Goal: Use online tool/utility: Utilize a website feature to perform a specific function

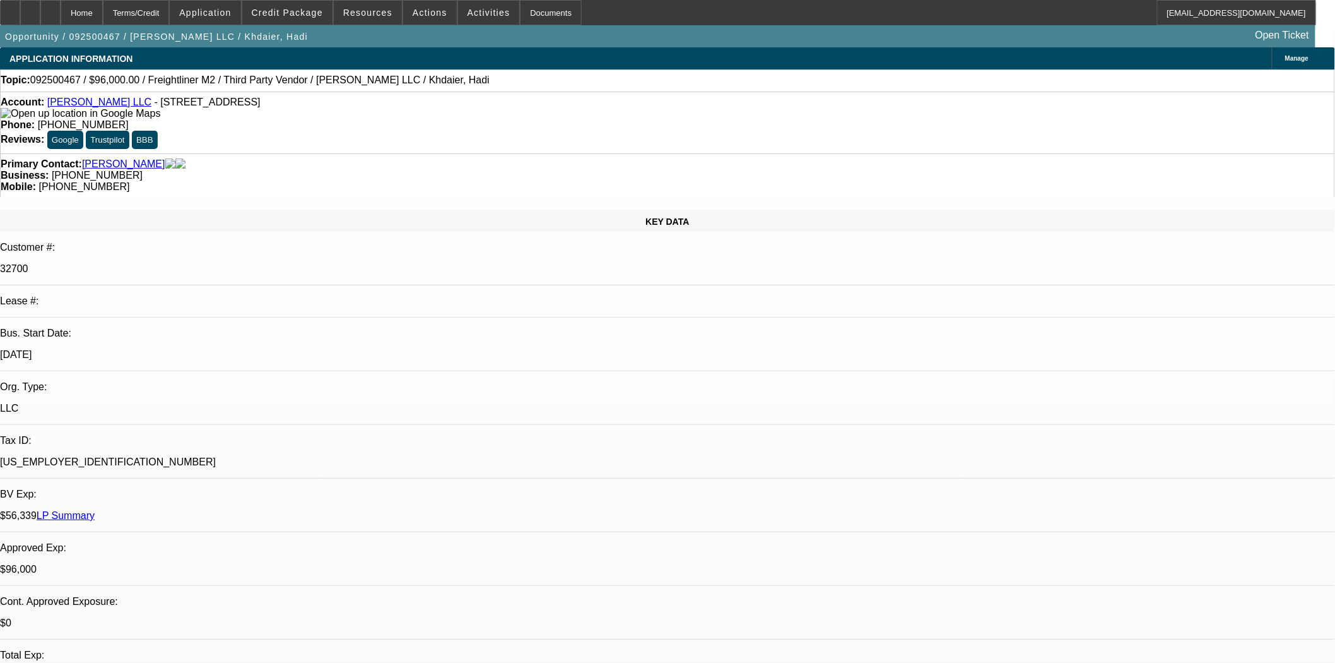
select select "0"
select select "2"
select select "0.1"
select select "4"
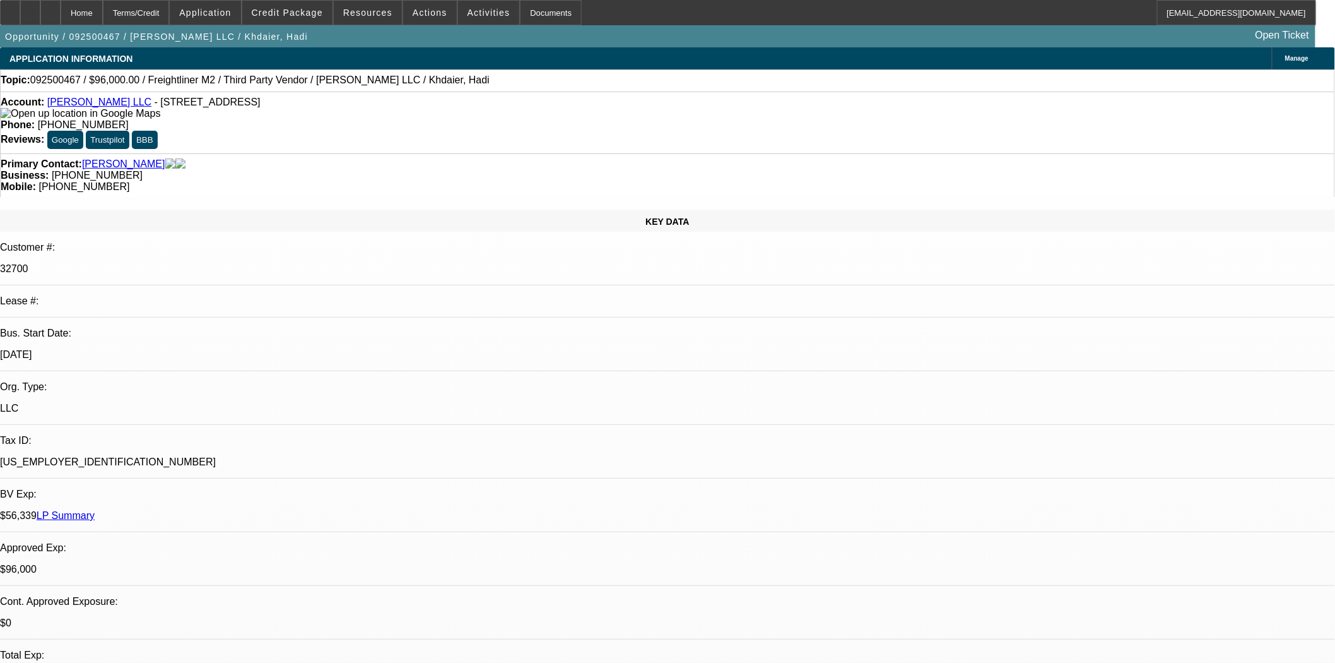
select select "0"
select select "2"
select select "0.1"
select select "4"
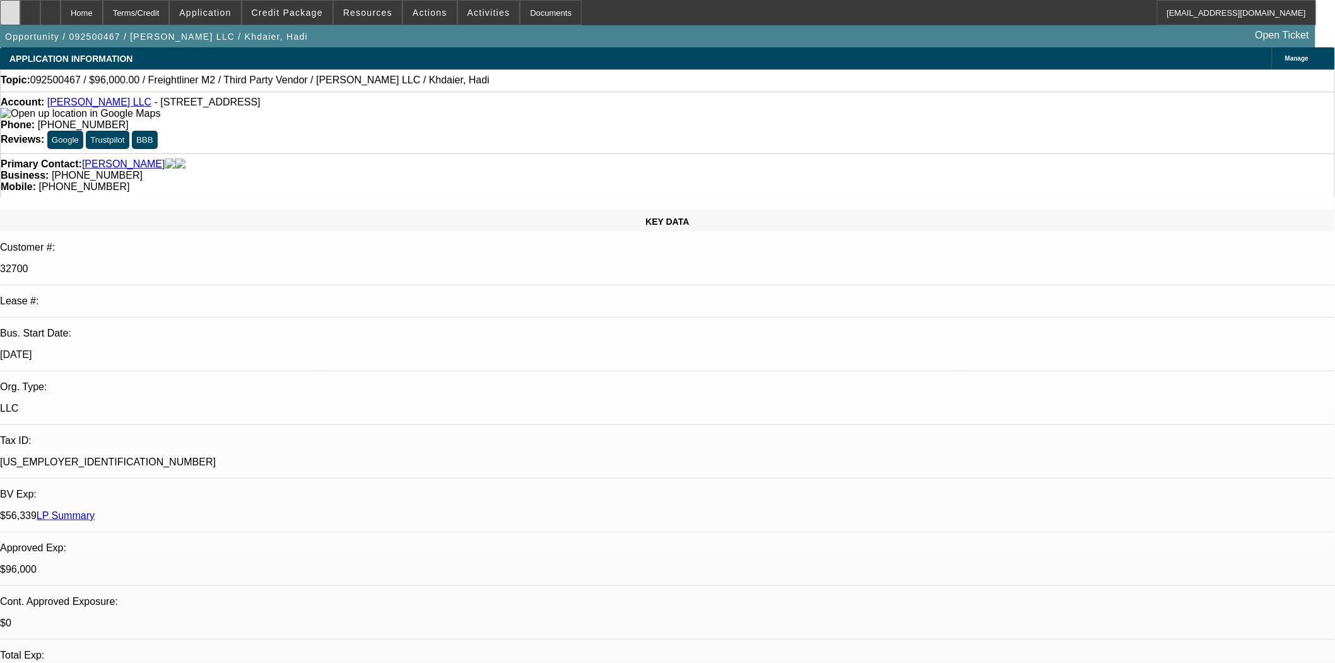
click at [20, 16] on div at bounding box center [10, 12] width 20 height 25
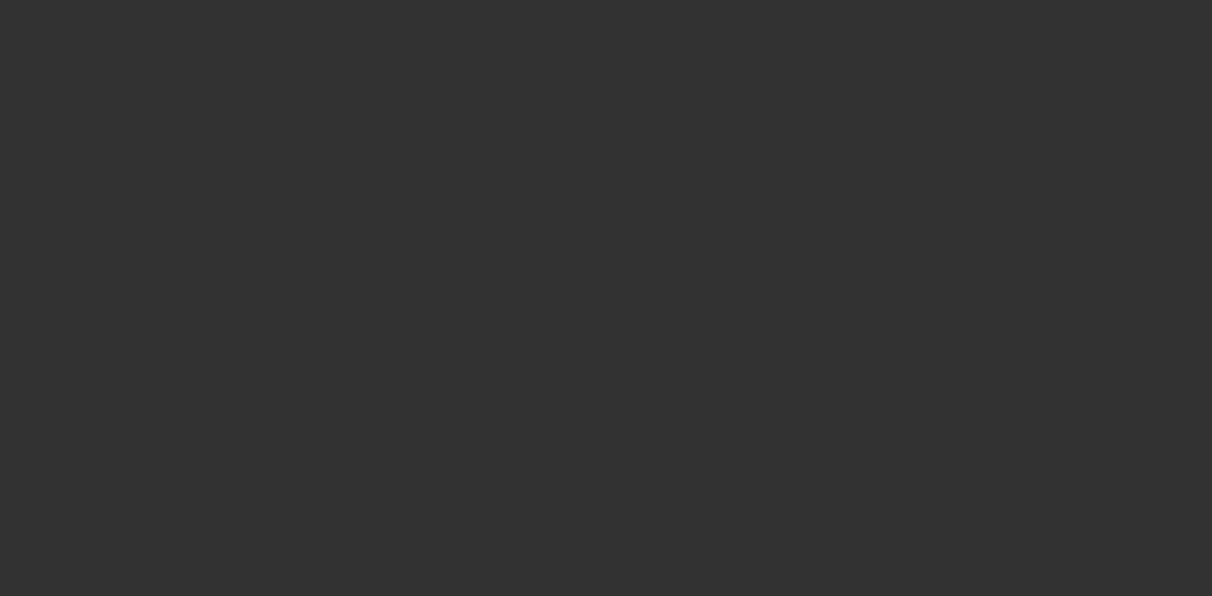
select select "3"
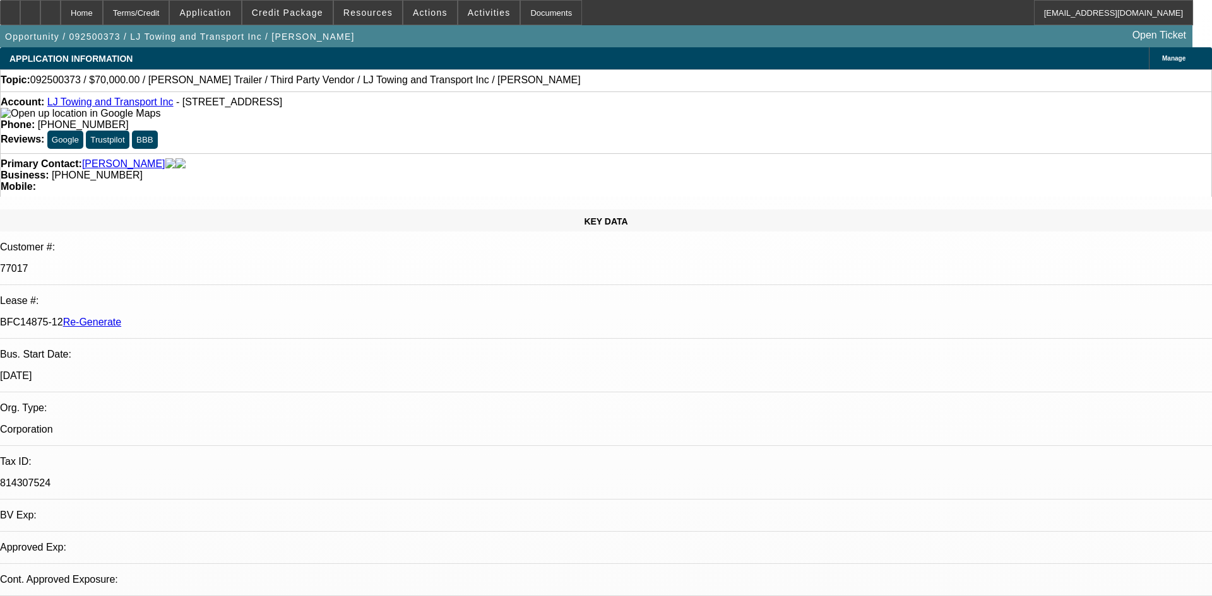
select select "0"
select select "2"
select select "0.1"
select select "4"
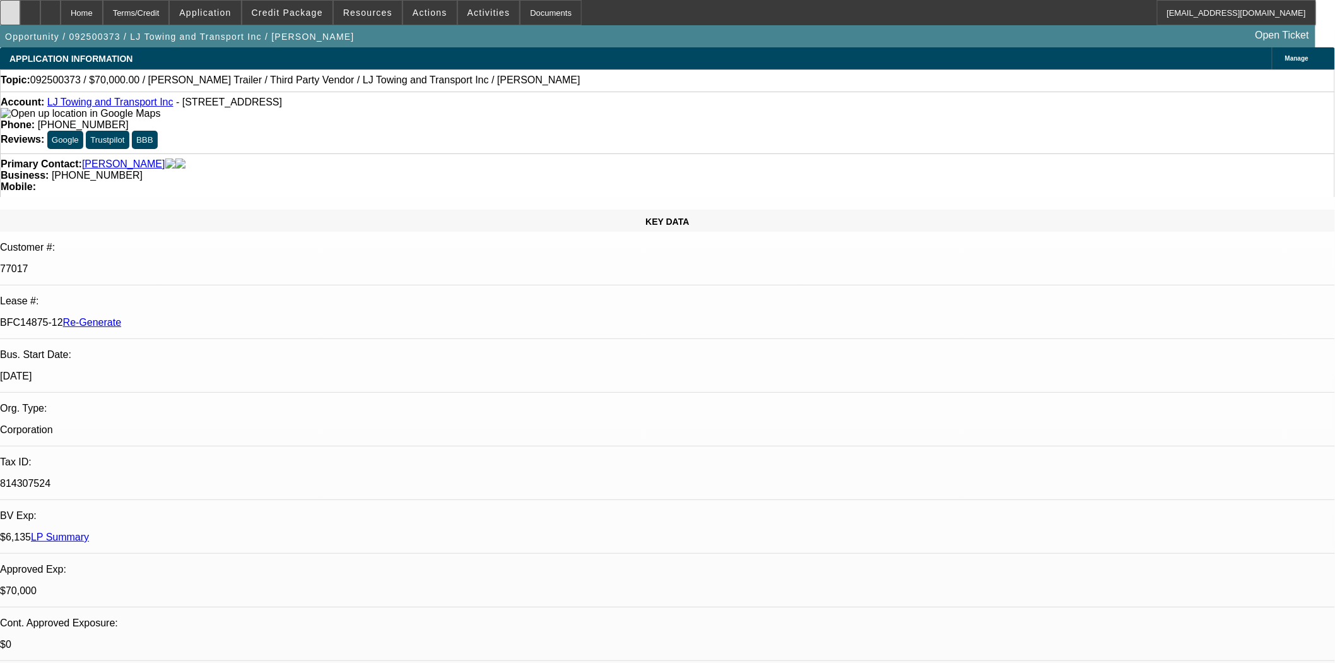
click at [10, 8] on icon at bounding box center [10, 8] width 0 height 0
